Goal: Register for event/course

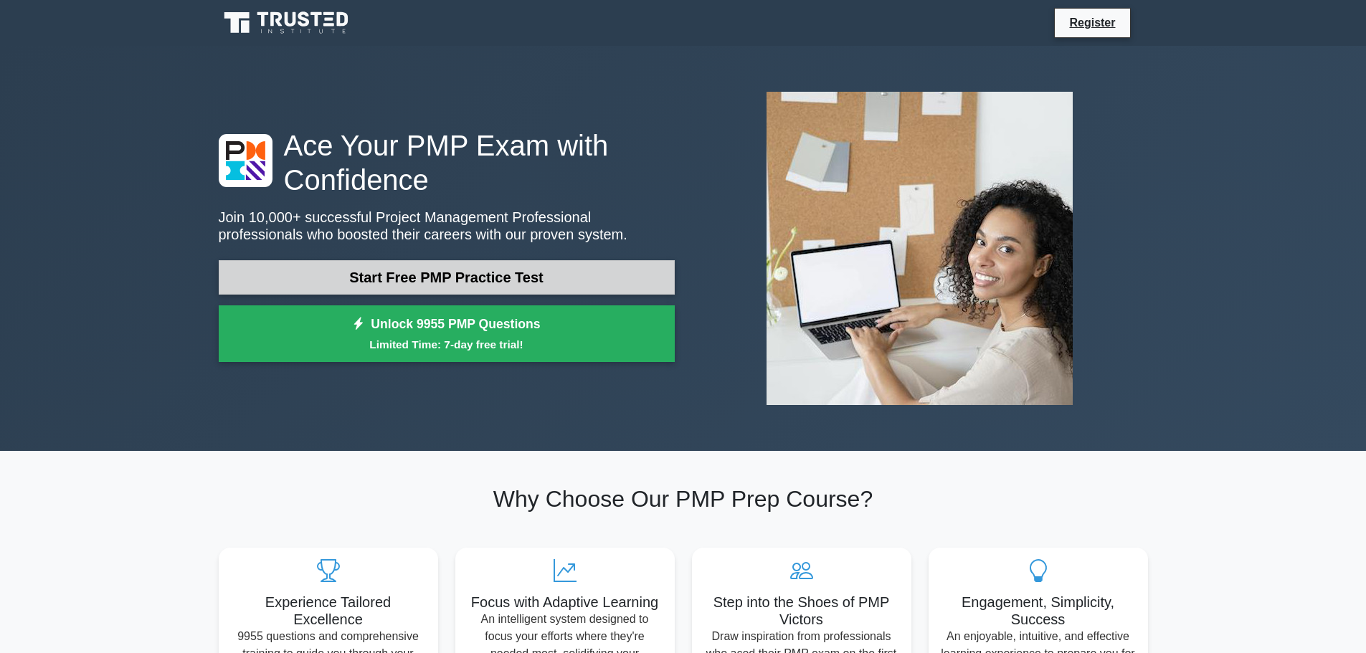
click at [436, 275] on link "Start Free PMP Practice Test" at bounding box center [447, 277] width 456 height 34
click at [438, 280] on link "Start Free PMP Practice Test" at bounding box center [447, 277] width 456 height 34
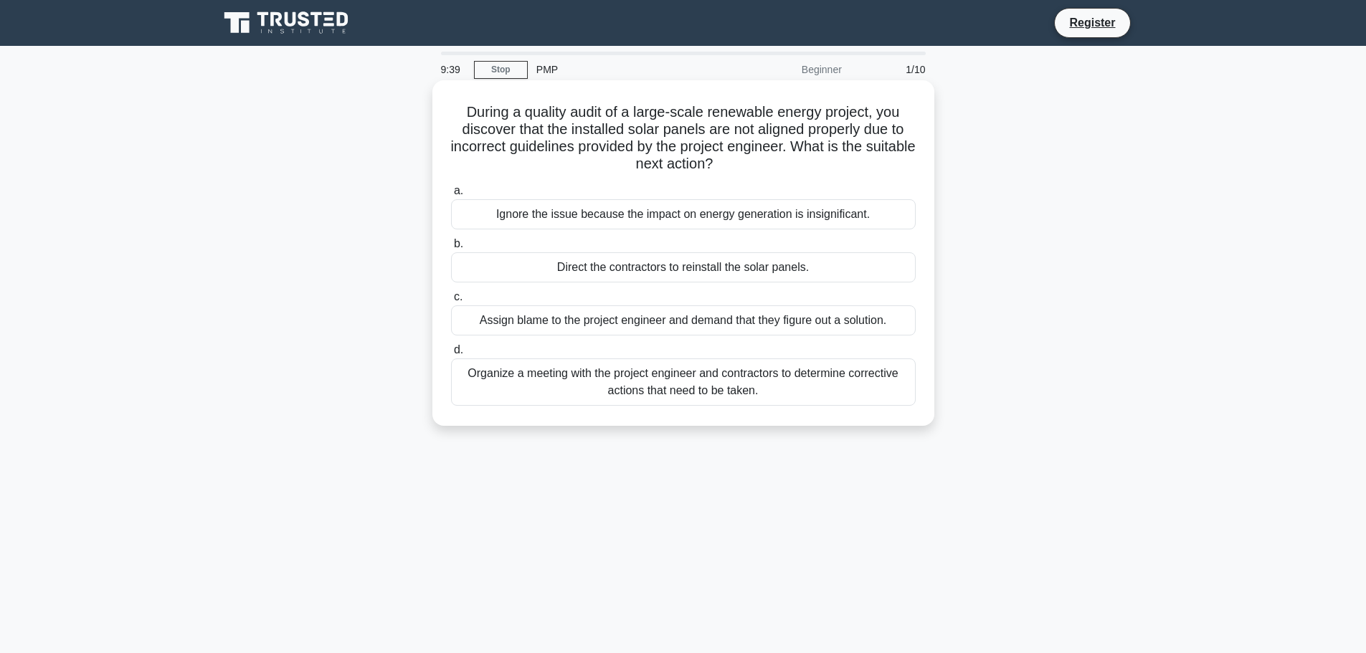
click at [510, 382] on div "Organize a meeting with the project engineer and contractors to determine corre…" at bounding box center [683, 382] width 465 height 47
click at [451, 355] on input "d. Organize a meeting with the project engineer and contractors to determine co…" at bounding box center [451, 350] width 0 height 9
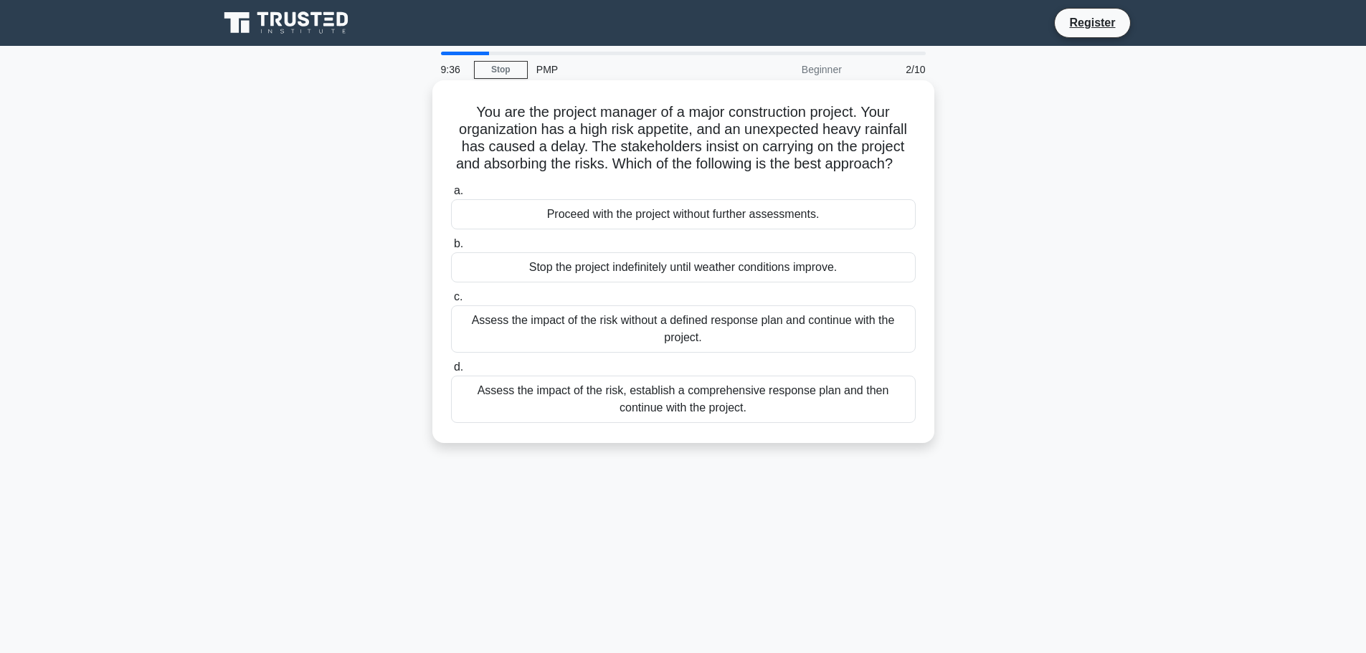
click at [643, 420] on div "Assess the impact of the risk, establish a comprehensive response plan and then…" at bounding box center [683, 399] width 465 height 47
click at [451, 372] on input "d. Assess the impact of the risk, establish a comprehensive response plan and t…" at bounding box center [451, 367] width 0 height 9
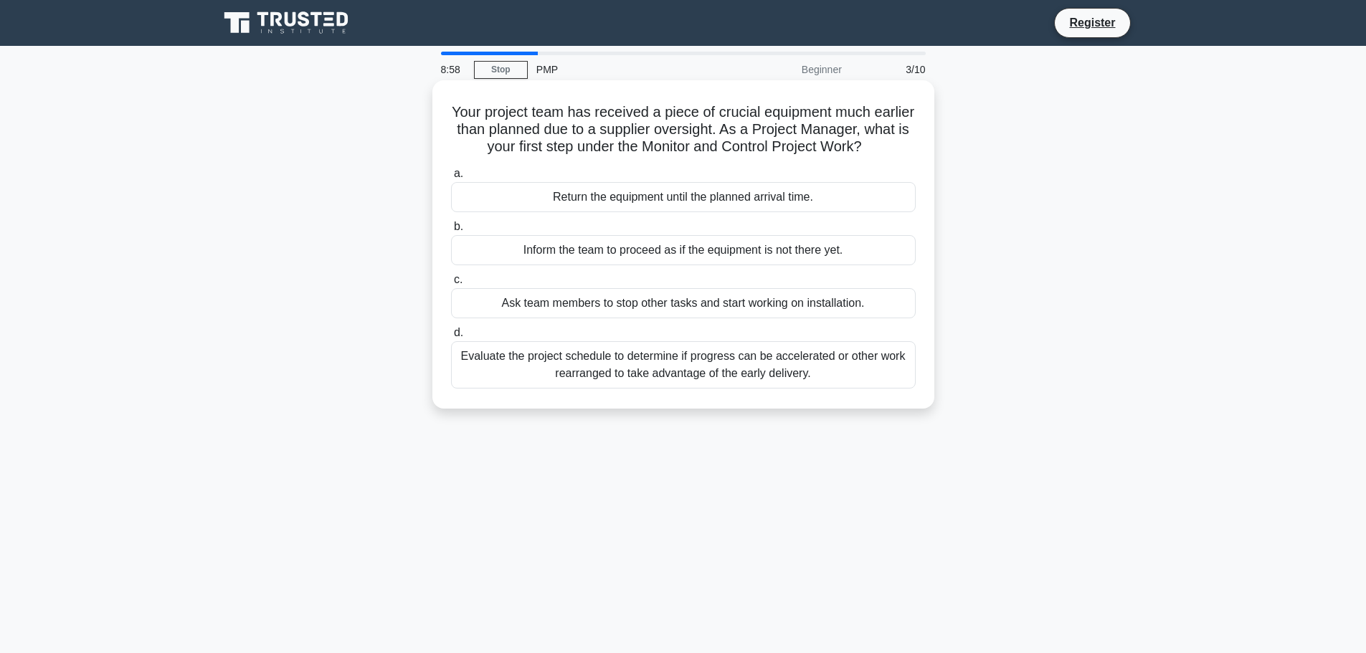
click at [736, 367] on div "Evaluate the project schedule to determine if progress can be accelerated or ot…" at bounding box center [683, 364] width 465 height 47
click at [451, 338] on input "d. Evaluate the project schedule to determine if progress can be accelerated or…" at bounding box center [451, 332] width 0 height 9
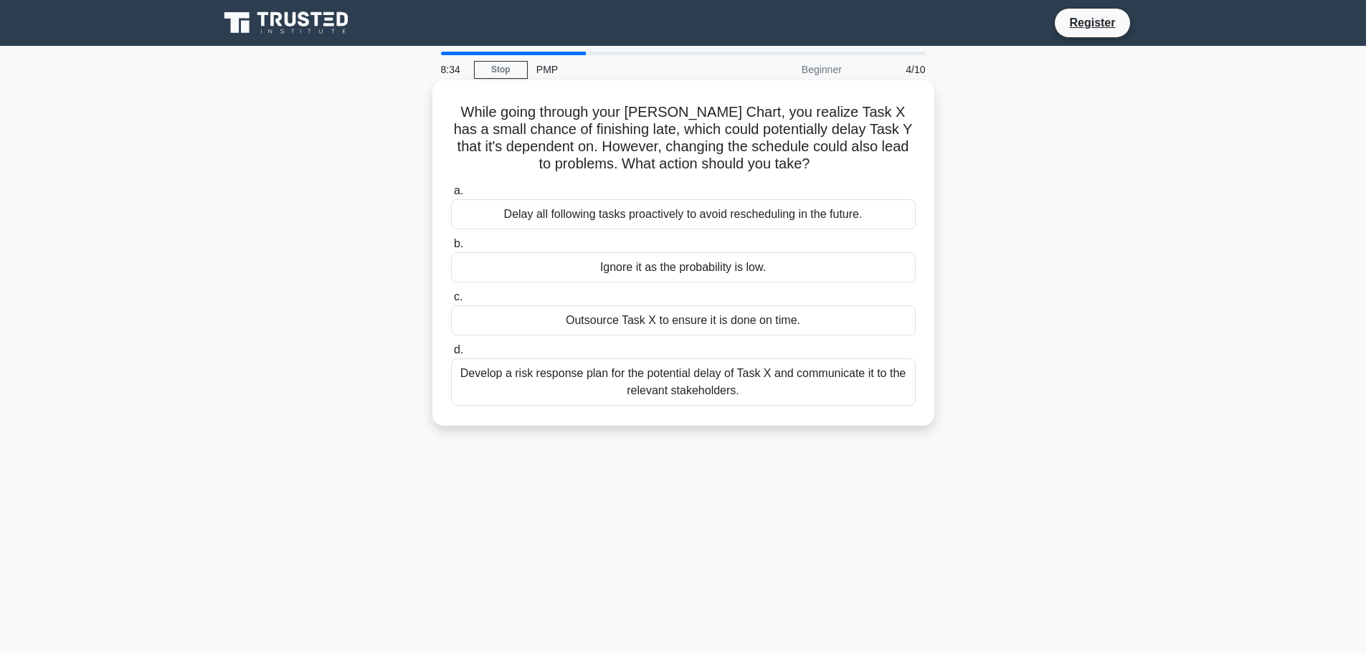
click at [588, 385] on div "Develop a risk response plan for the potential delay of Task X and communicate …" at bounding box center [683, 382] width 465 height 47
click at [451, 355] on input "d. Develop a risk response plan for the potential delay of Task X and communica…" at bounding box center [451, 350] width 0 height 9
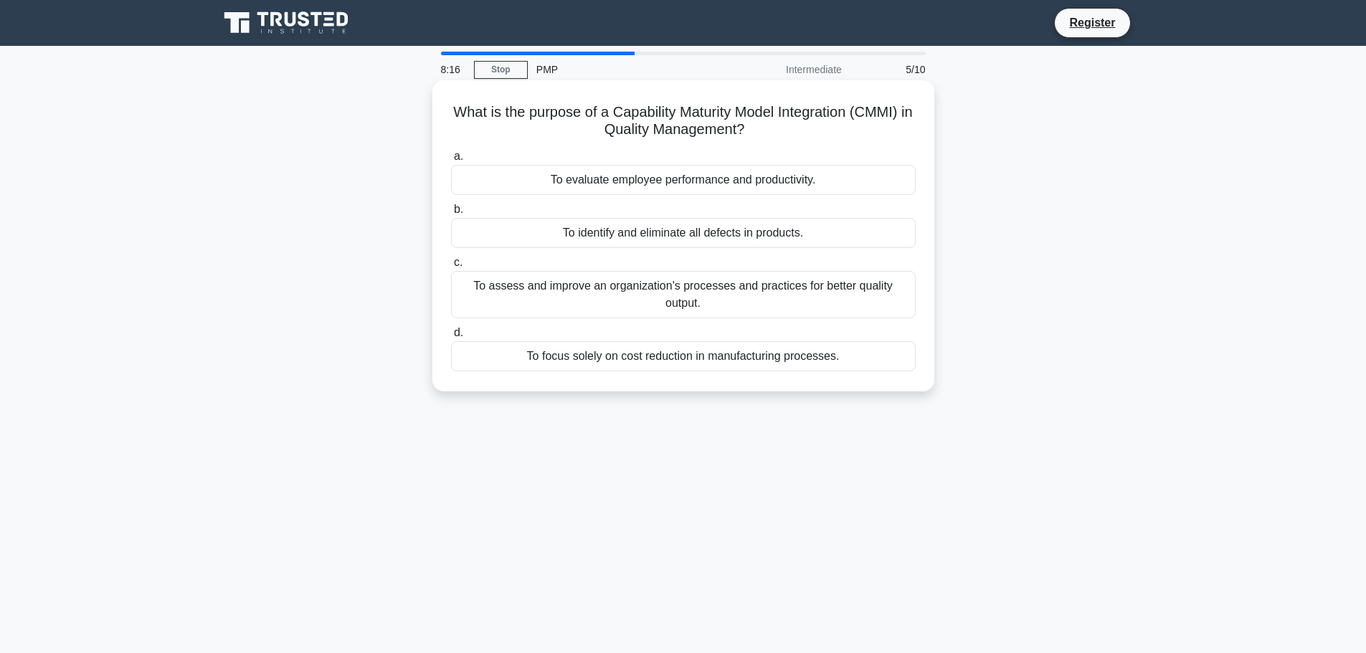
click at [725, 300] on div "To assess and improve an organization's processes and practices for better qual…" at bounding box center [683, 294] width 465 height 47
click at [451, 268] on input "c. To assess and improve an organization's processes and practices for better q…" at bounding box center [451, 262] width 0 height 9
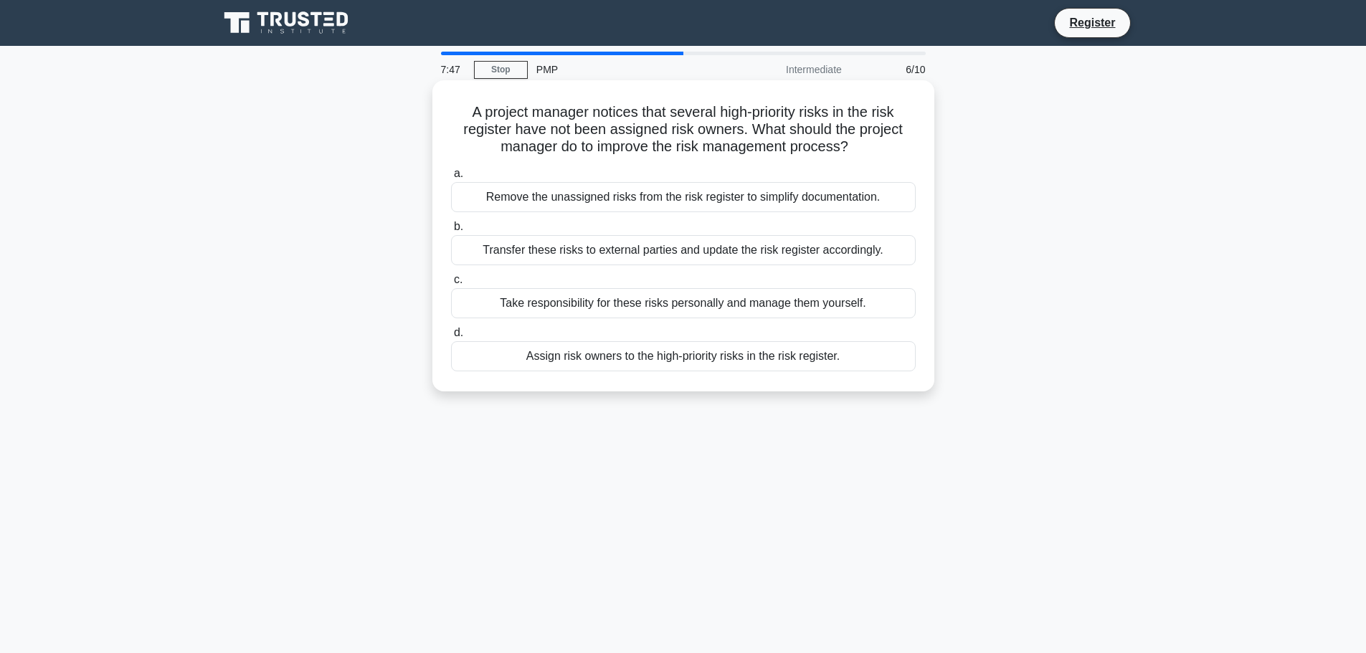
click at [713, 354] on div "Assign risk owners to the high-priority risks in the risk register." at bounding box center [683, 356] width 465 height 30
click at [451, 338] on input "d. Assign risk owners to the high-priority risks in the risk register." at bounding box center [451, 332] width 0 height 9
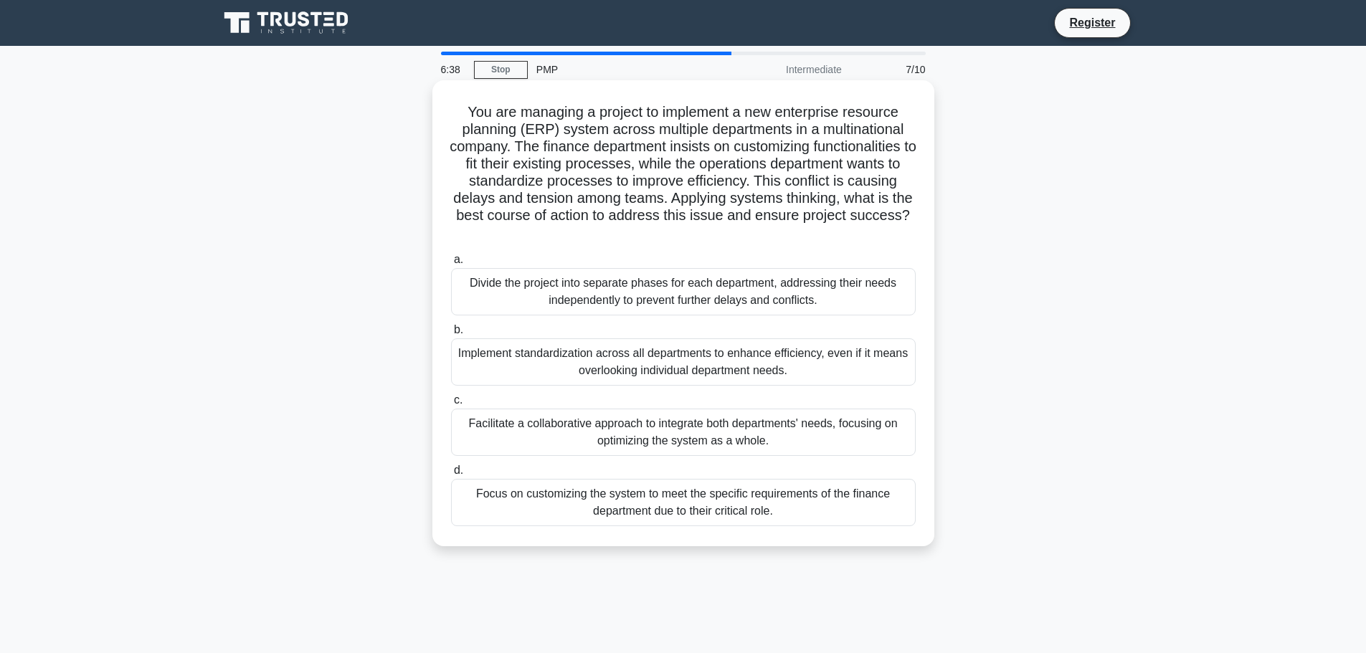
click at [566, 437] on div "Facilitate a collaborative approach to integrate both departments' needs, focus…" at bounding box center [683, 432] width 465 height 47
click at [451, 405] on input "c. Facilitate a collaborative approach to integrate both departments' needs, fo…" at bounding box center [451, 400] width 0 height 9
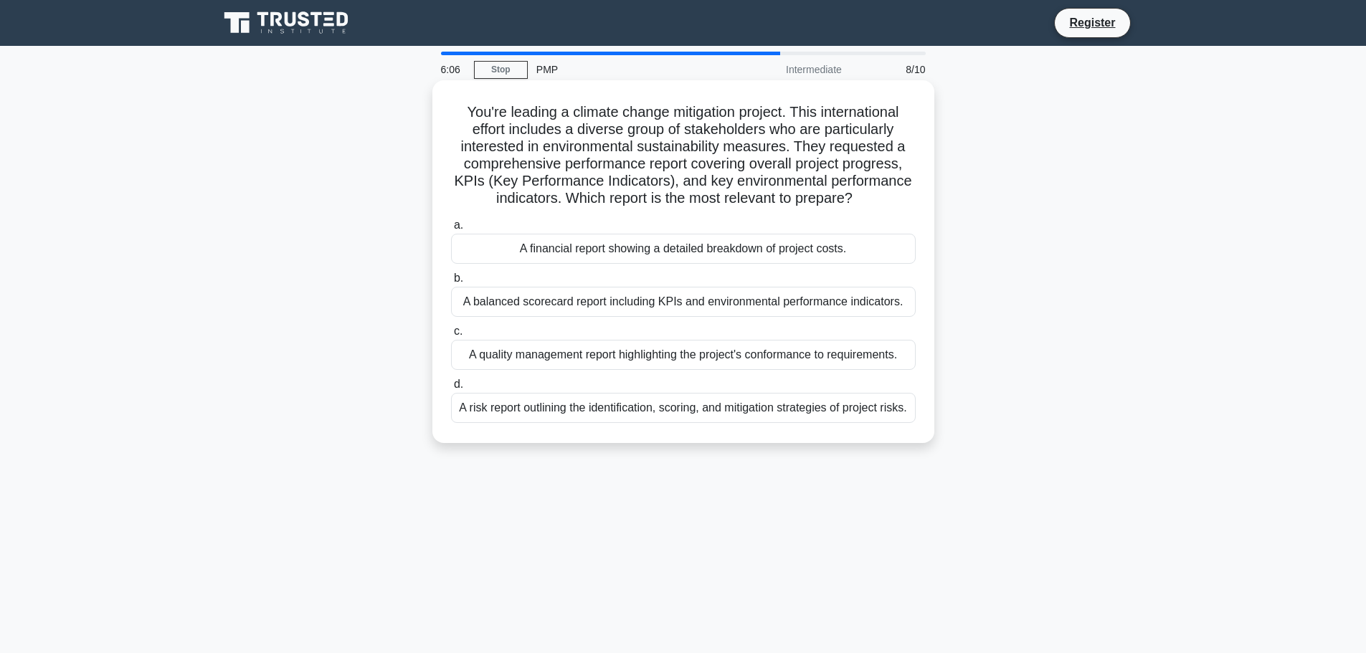
click at [625, 303] on div "A balanced scorecard report including KPIs and environmental performance indica…" at bounding box center [683, 302] width 465 height 30
click at [451, 283] on input "b. A balanced scorecard report including KPIs and environmental performance ind…" at bounding box center [451, 278] width 0 height 9
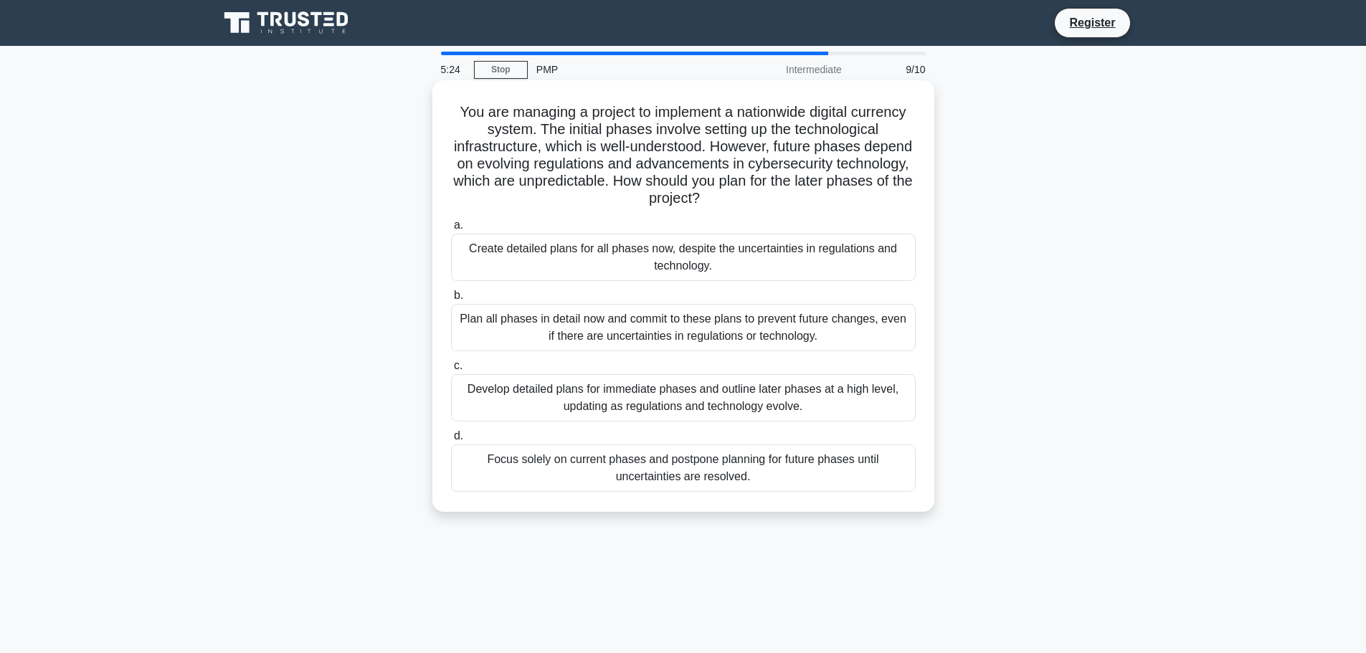
click at [847, 405] on div "Develop detailed plans for immediate phases and outline later phases at a high …" at bounding box center [683, 397] width 465 height 47
click at [451, 371] on input "c. Develop detailed plans for immediate phases and outline later phases at a hi…" at bounding box center [451, 365] width 0 height 9
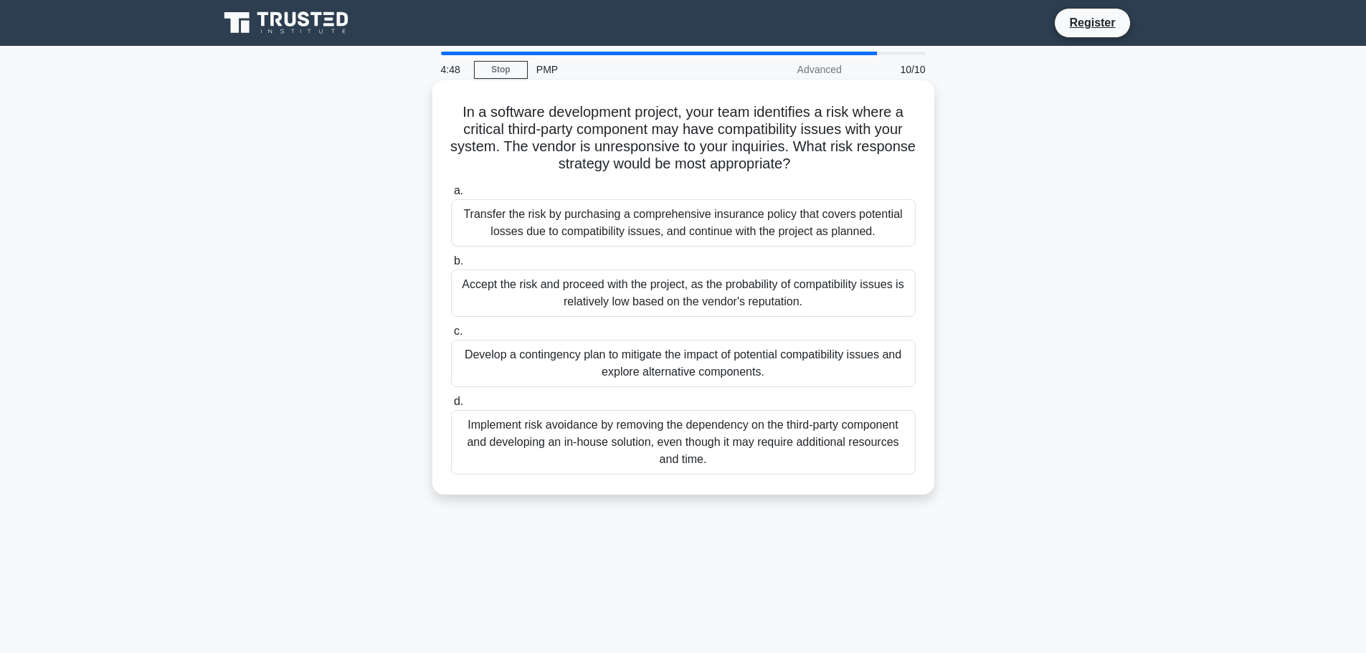
click at [810, 367] on div "Develop a contingency plan to mitigate the impact of potential compatibility is…" at bounding box center [683, 363] width 465 height 47
click at [451, 336] on input "c. Develop a contingency plan to mitigate the impact of potential compatibility…" at bounding box center [451, 331] width 0 height 9
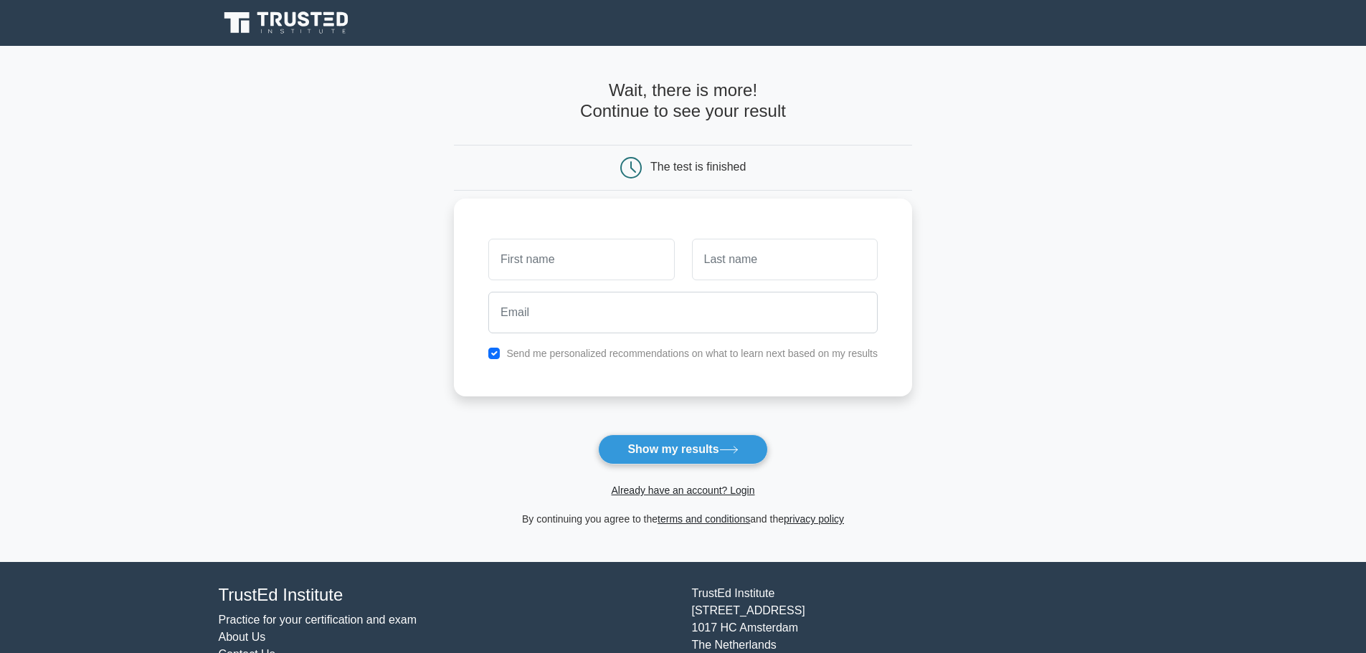
click at [566, 261] on input "text" at bounding box center [581, 260] width 186 height 42
type input "[PERSON_NAME]"
click at [777, 260] on input "text" at bounding box center [785, 260] width 186 height 42
type input "[PERSON_NAME]"
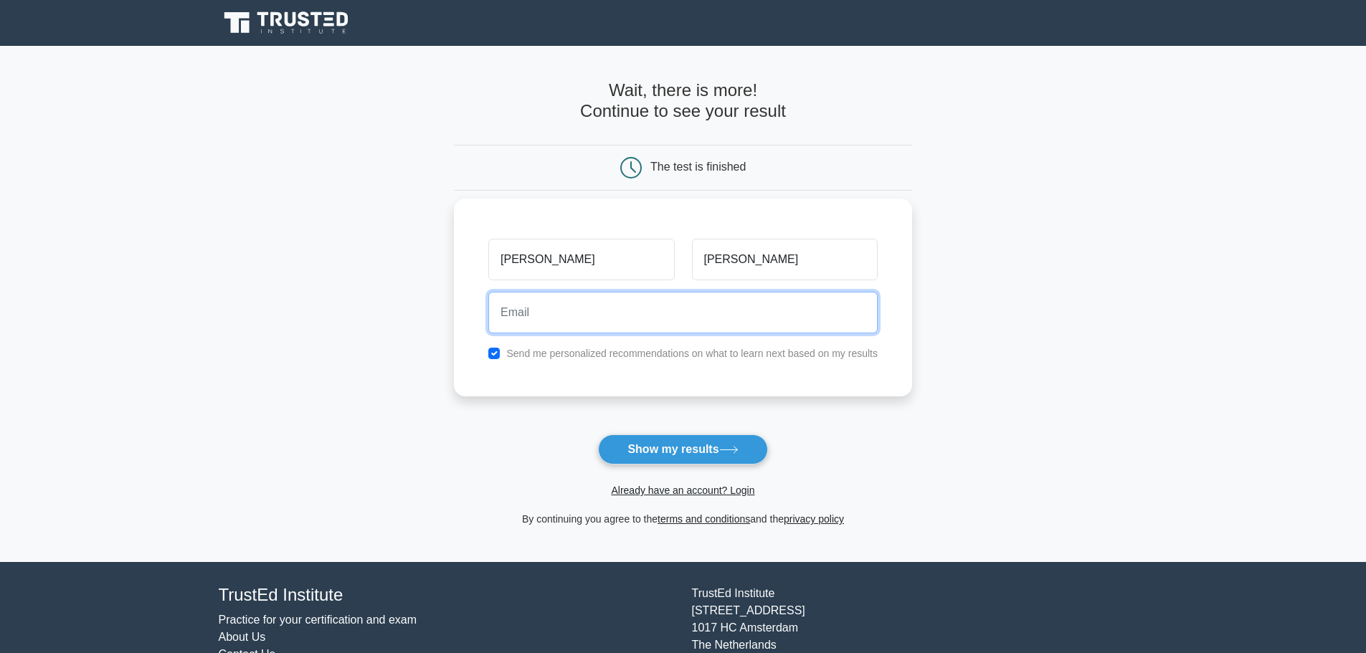
click at [699, 321] on input "email" at bounding box center [682, 313] width 389 height 42
type input "matheus.jillian@icloud.com"
drag, startPoint x: 685, startPoint y: 318, endPoint x: 486, endPoint y: 323, distance: 198.7
click at [486, 323] on div "matheus.jillian@icloud.com" at bounding box center [683, 312] width 407 height 53
click at [551, 314] on input "email" at bounding box center [682, 313] width 389 height 42
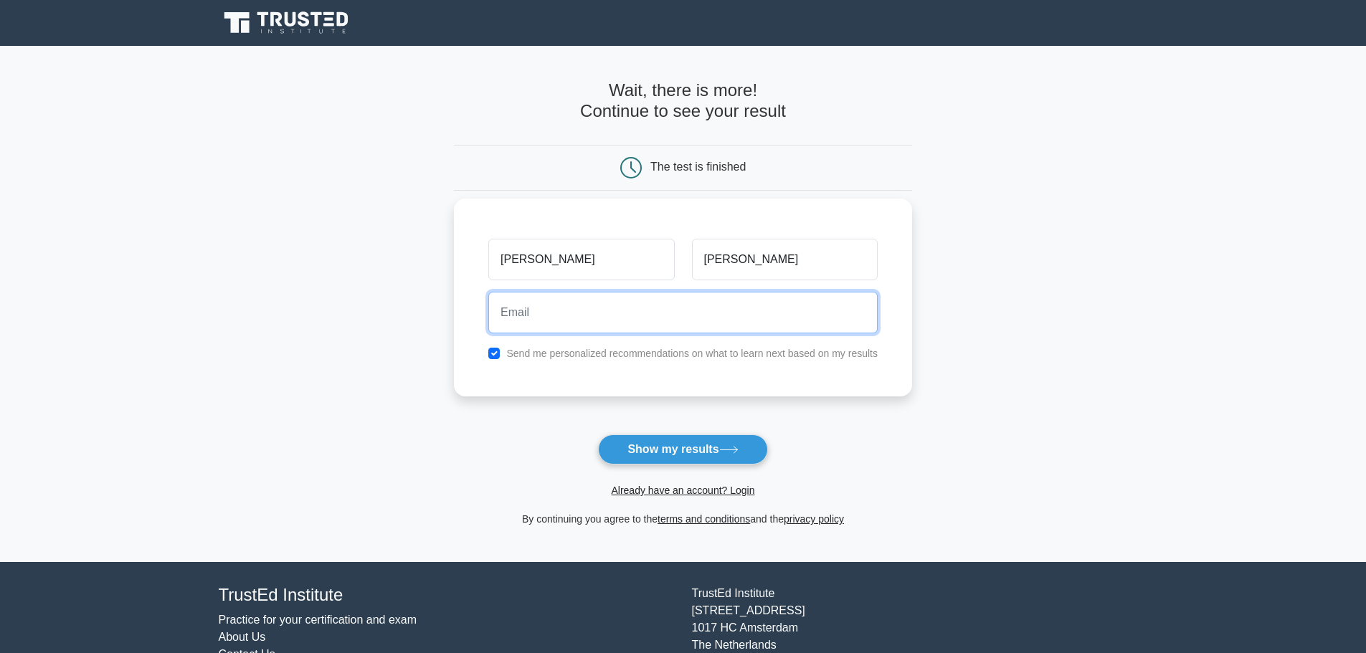
type input "matheus.jillian16@gmail.com"
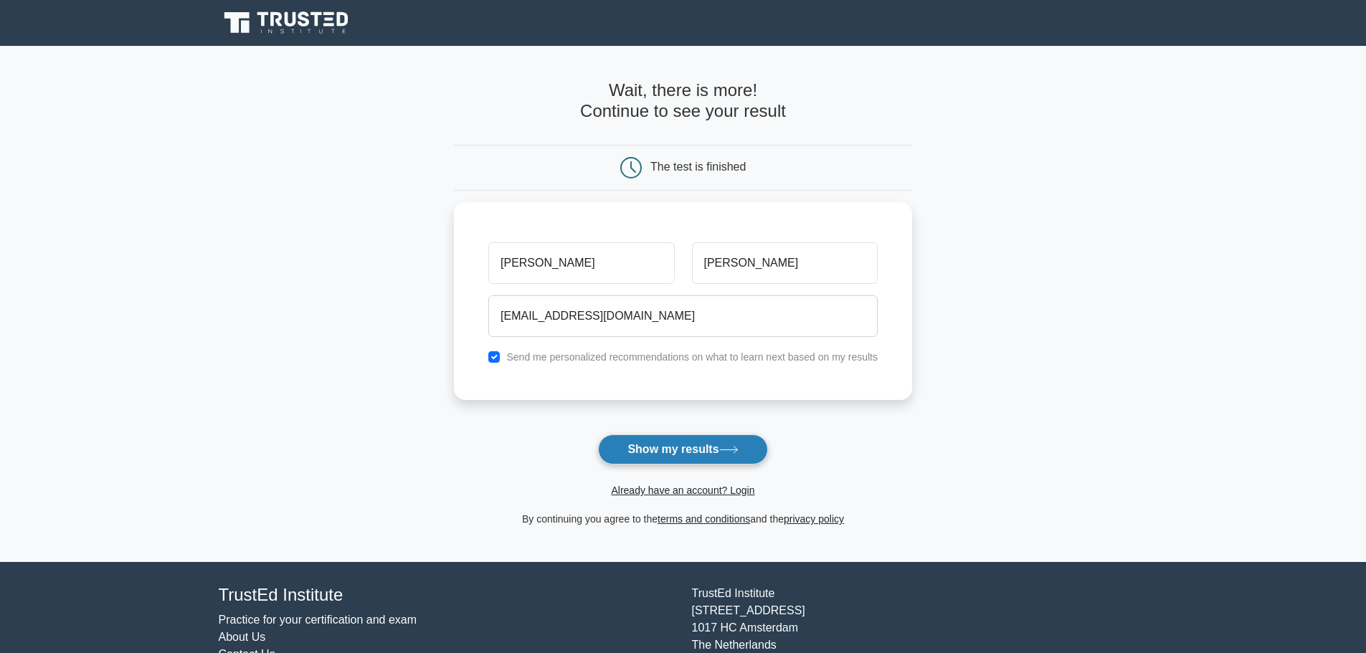
click at [670, 456] on button "Show my results" at bounding box center [682, 450] width 169 height 30
